Goal: Information Seeking & Learning: Understand process/instructions

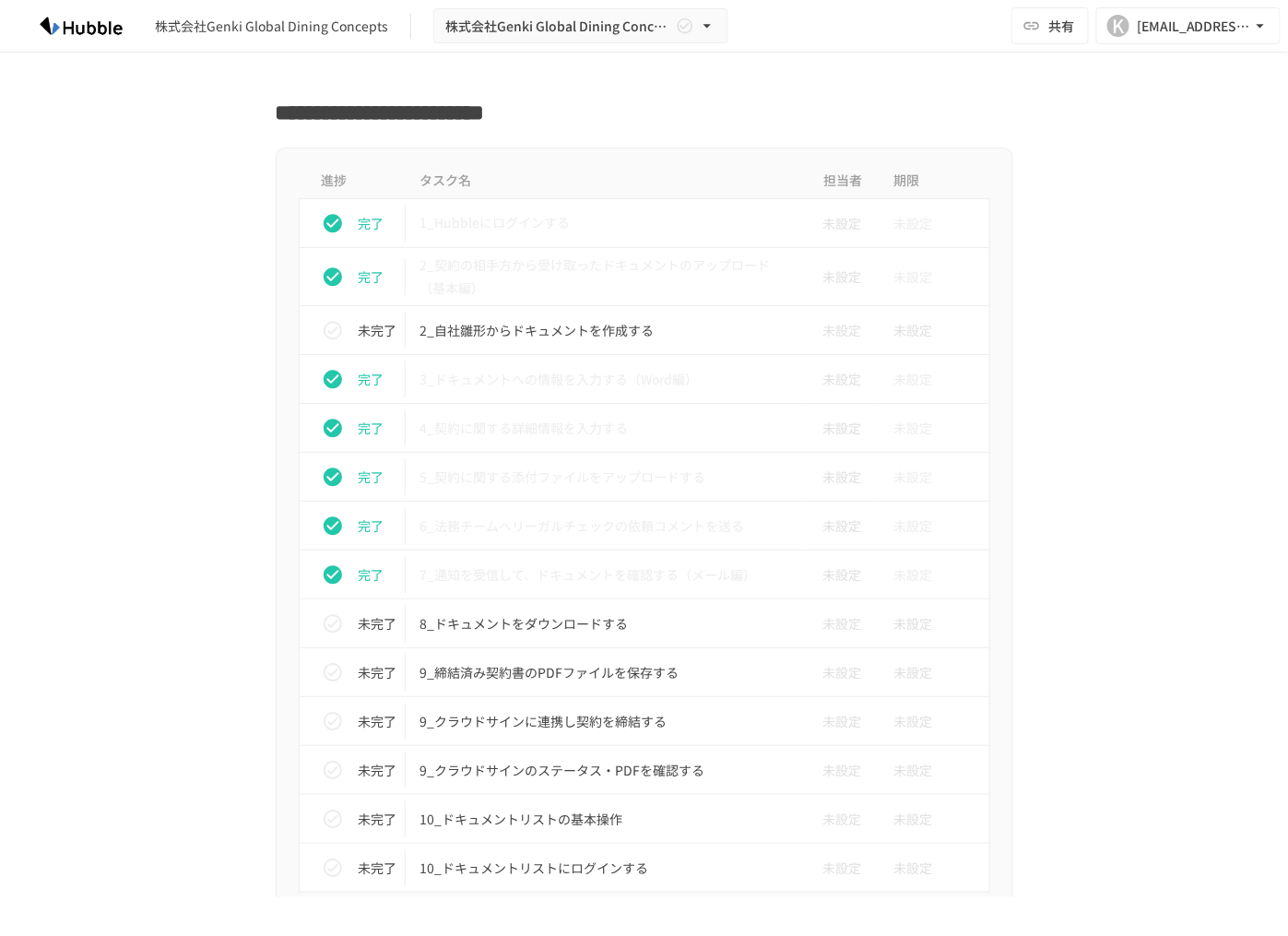
scroll to position [1508, 0]
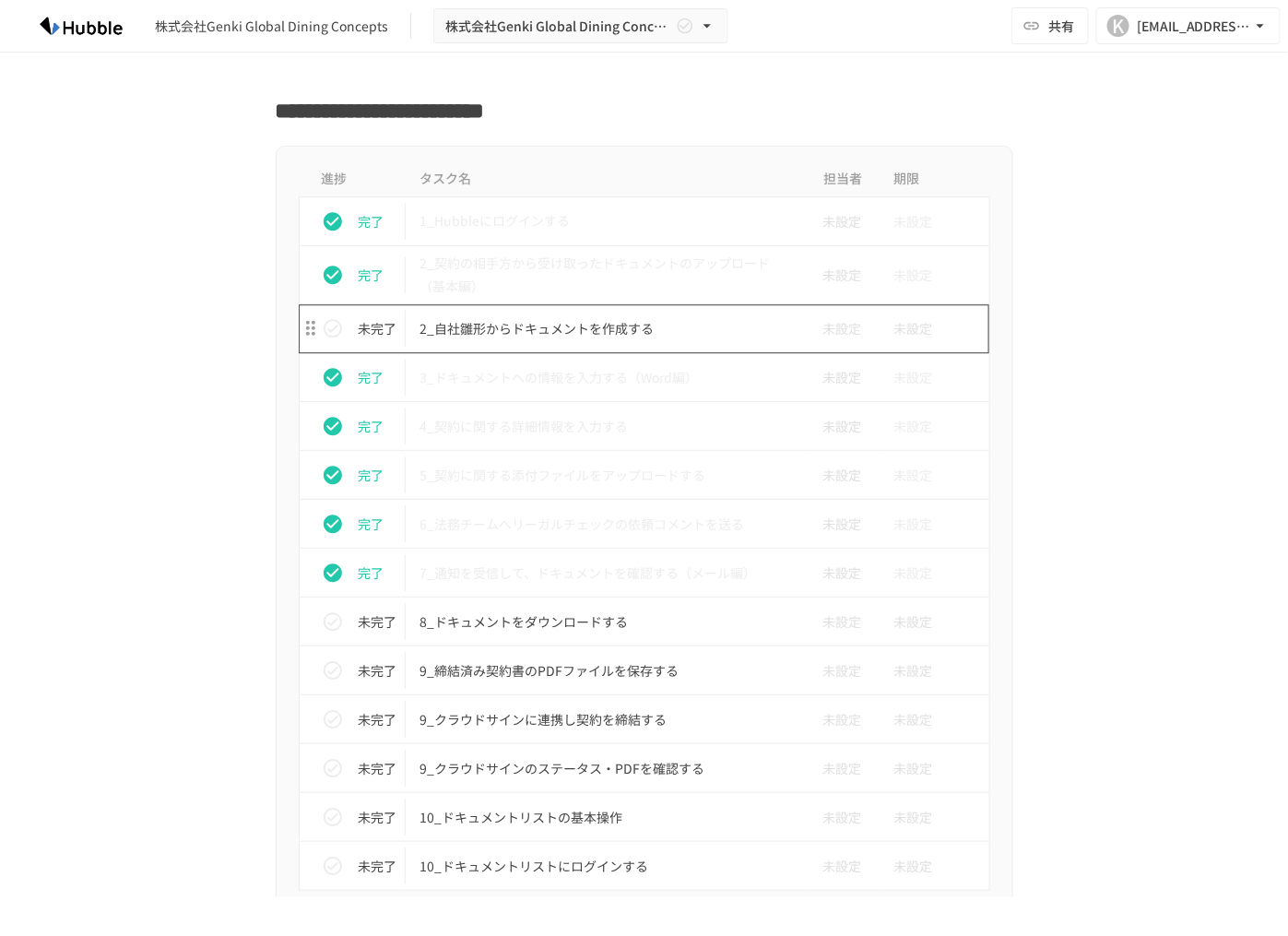
click at [494, 329] on p "2_自社雛形からドキュメントを作成する" at bounding box center [605, 329] width 371 height 23
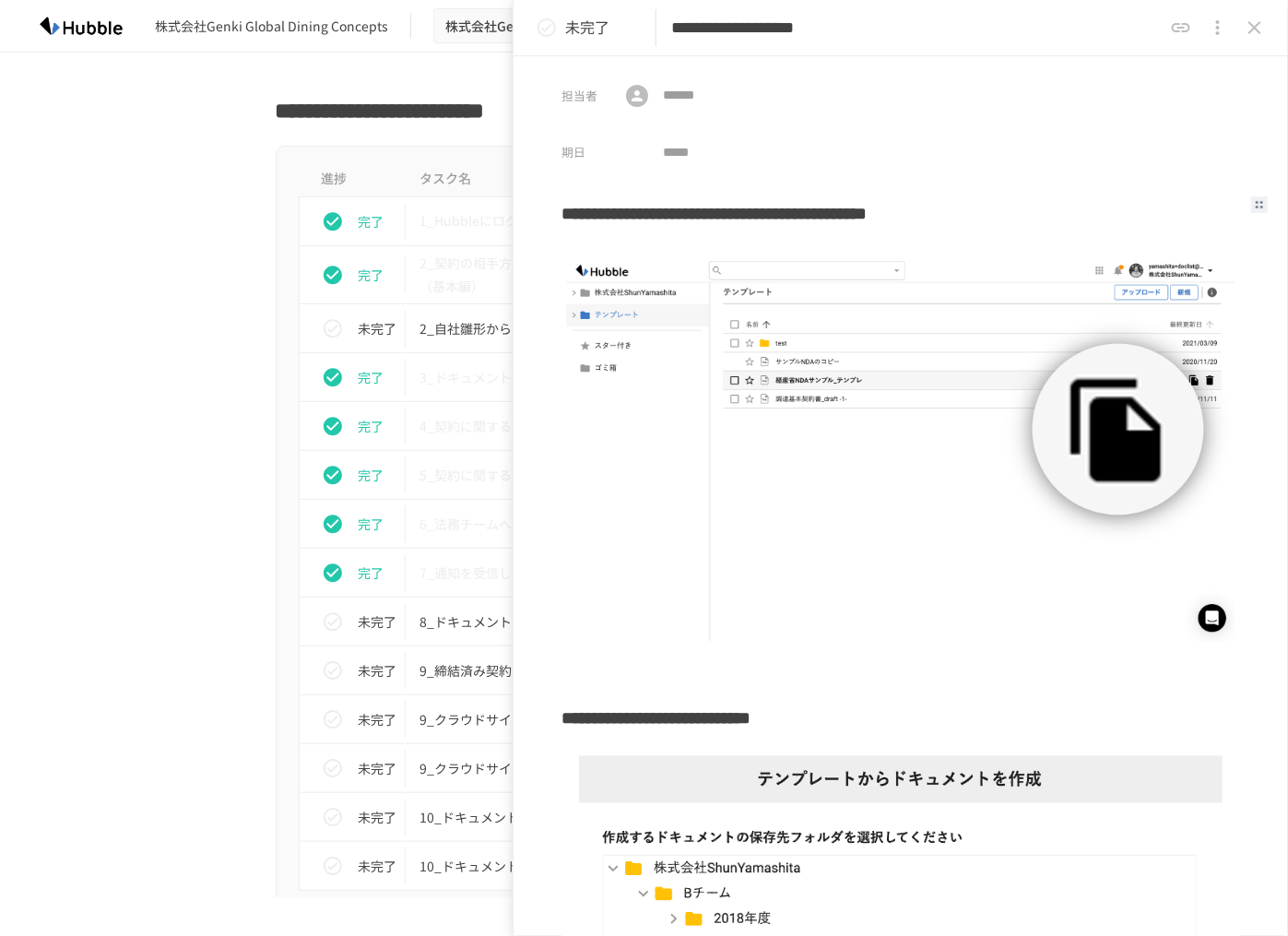
click at [888, 217] on h3 "**********" at bounding box center [894, 219] width 665 height 56
click at [212, 628] on div "進捗 タスク名 担当者 期限 完了 1_Hubbleにログインする 未設定 未設定 完了 2_契約の相手方から受け取ったドキュメントのアップロード（基本編） …" at bounding box center [644, 548] width 1124 height 804
click at [1260, 31] on icon "close drawer" at bounding box center [1254, 27] width 22 height 22
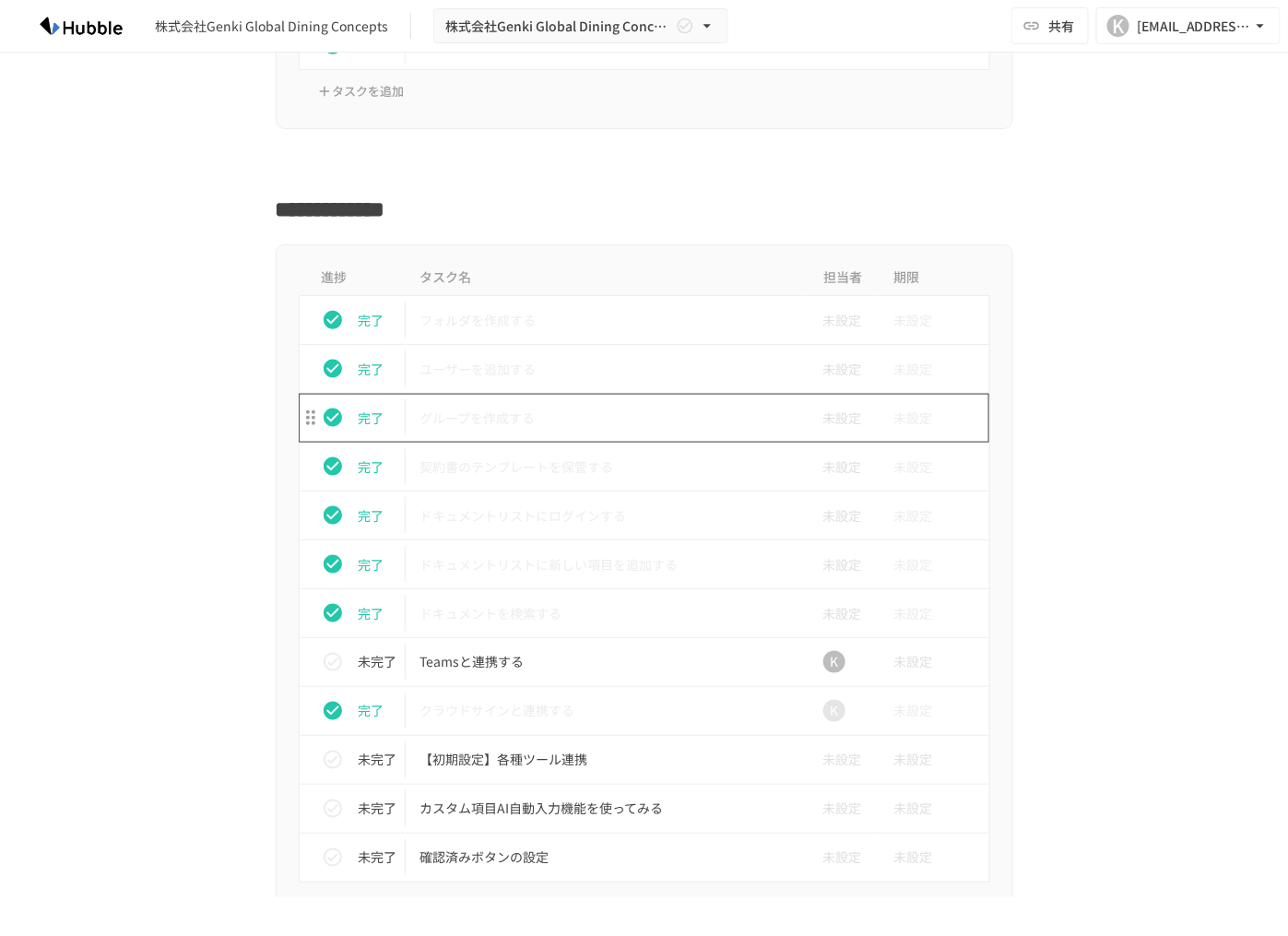
scroll to position [598, 0]
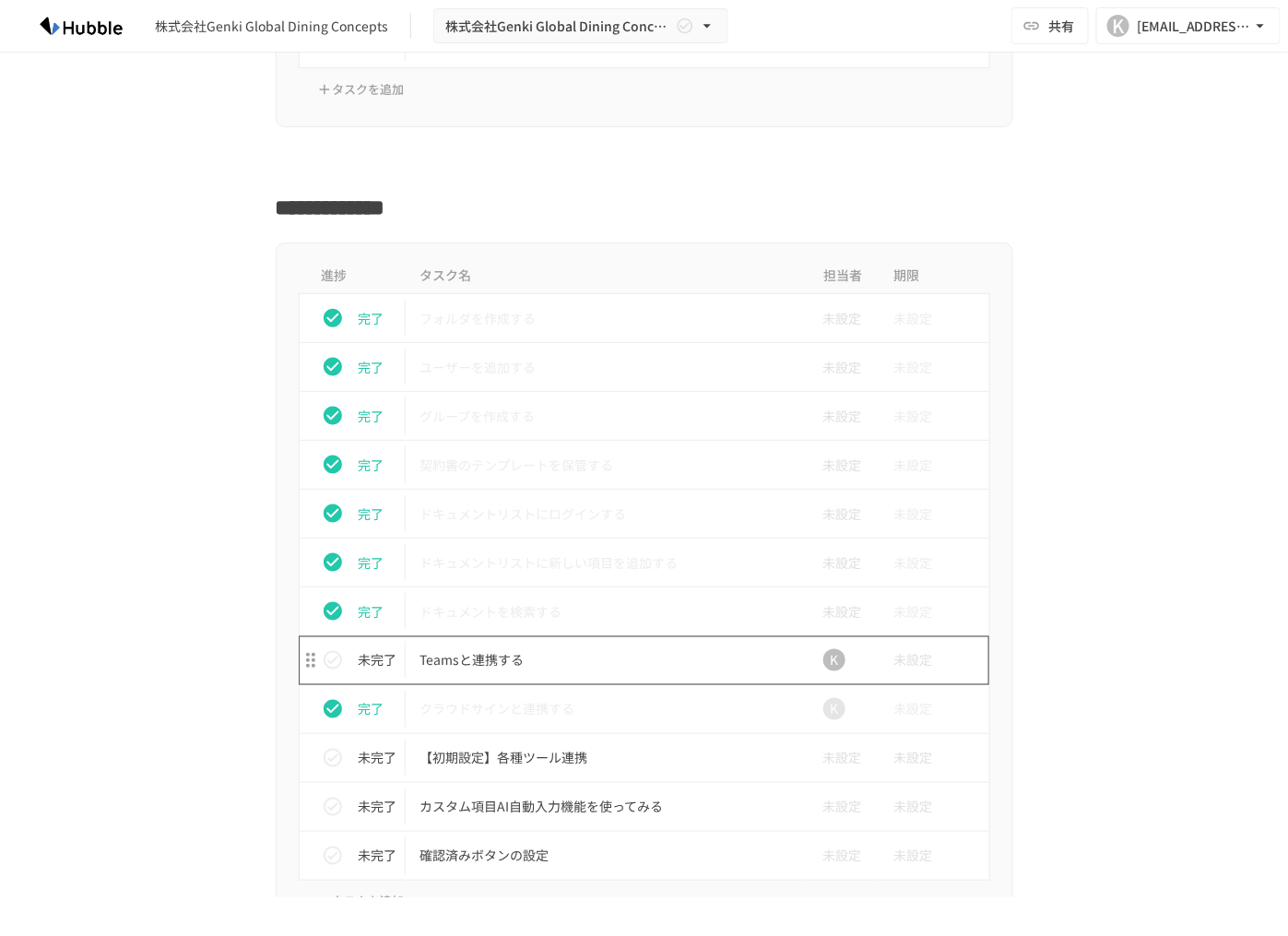
click at [477, 661] on p "Teamsと連携する" at bounding box center [605, 661] width 371 height 23
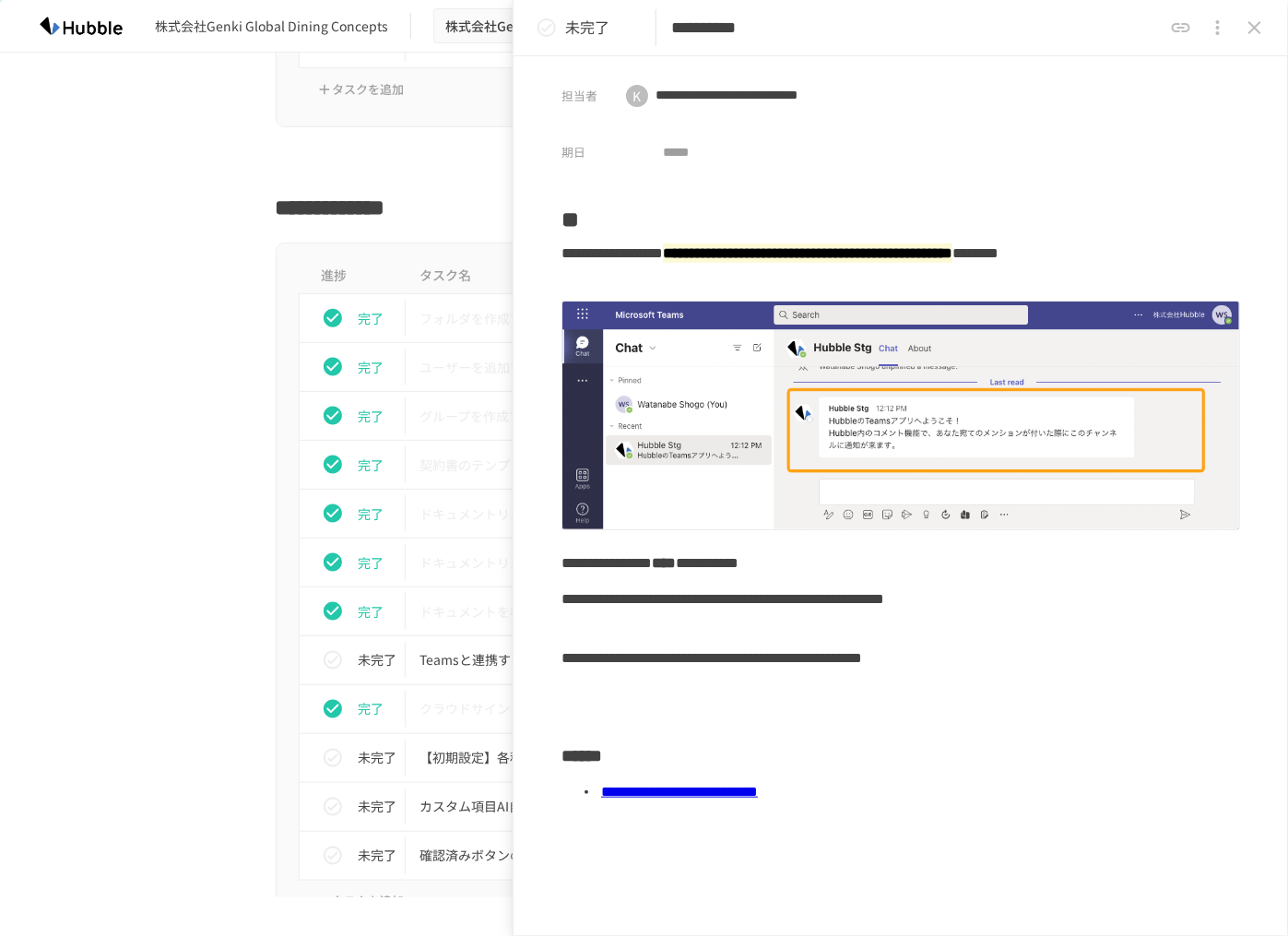
click at [208, 288] on div "進捗 タスク名 担当者 期限 完了 フォルダを作成する 未設定 未設定 完了 ユーザーを追加する 未設定 未設定 完了 グループを作成する 未設定 未設定 完…" at bounding box center [644, 590] width 1124 height 697
click at [1244, 31] on icon "close drawer" at bounding box center [1254, 27] width 22 height 22
